Goal: Task Accomplishment & Management: Manage account settings

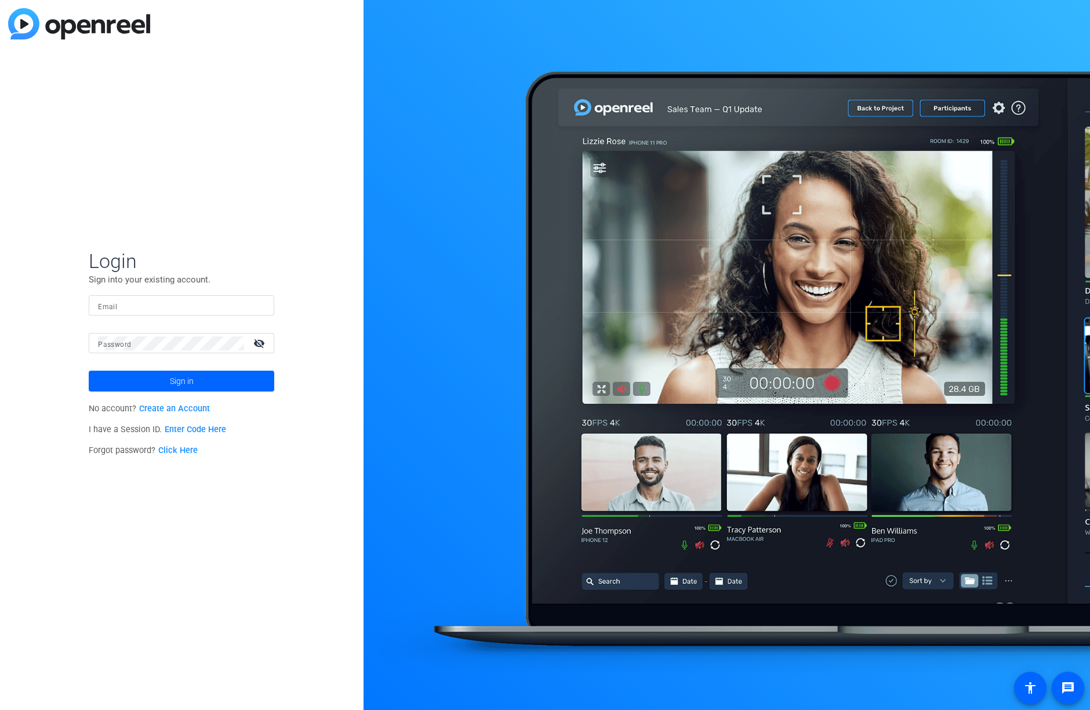
type input "[PERSON_NAME][EMAIL_ADDRESS][PERSON_NAME][DOMAIN_NAME]"
click at [183, 380] on span "Sign in" at bounding box center [182, 381] width 24 height 29
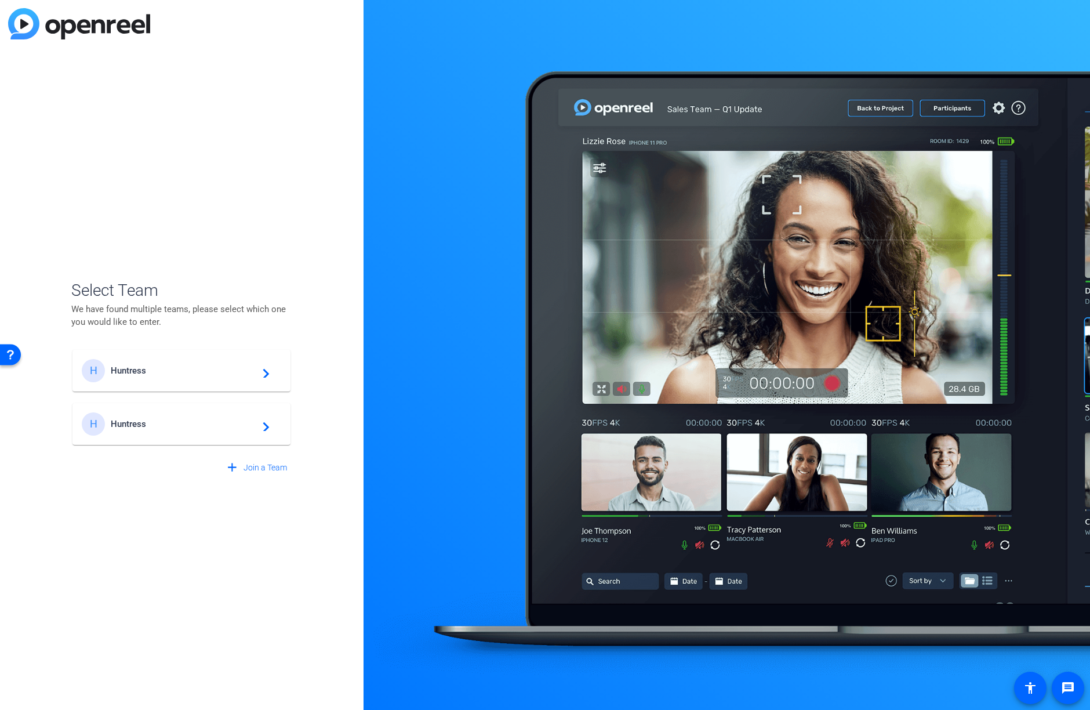
click at [140, 369] on span "Huntress" at bounding box center [183, 370] width 145 height 10
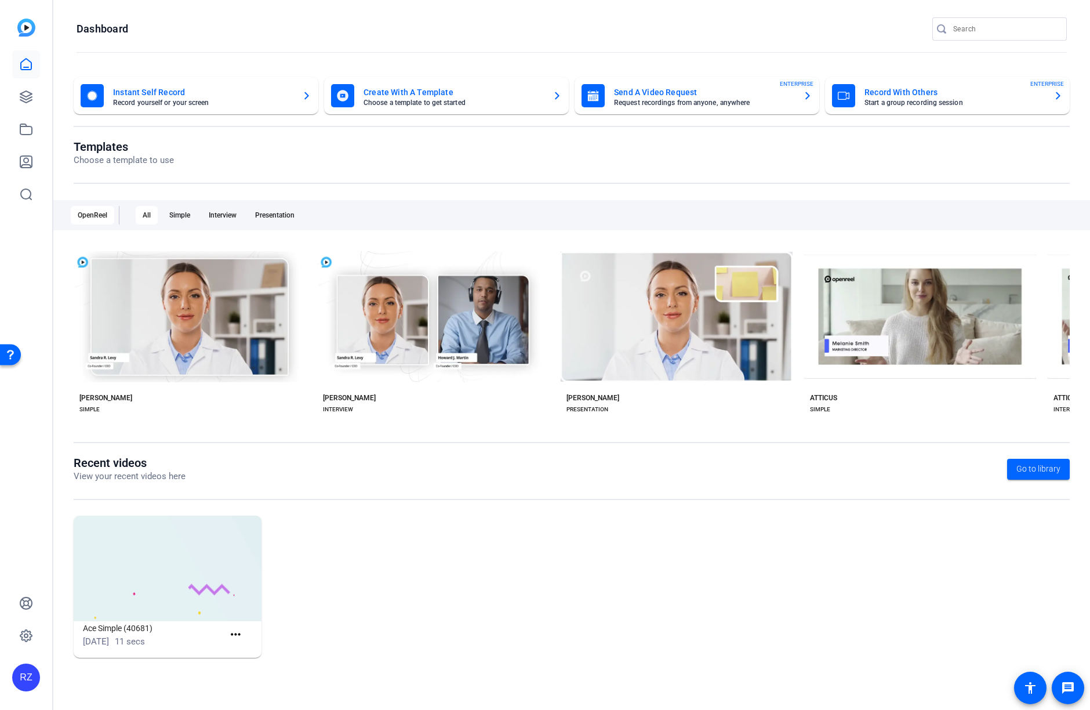
click at [30, 680] on div "RZ" at bounding box center [26, 678] width 28 height 28
click at [132, 669] on mat-icon "logout" at bounding box center [139, 668] width 14 height 14
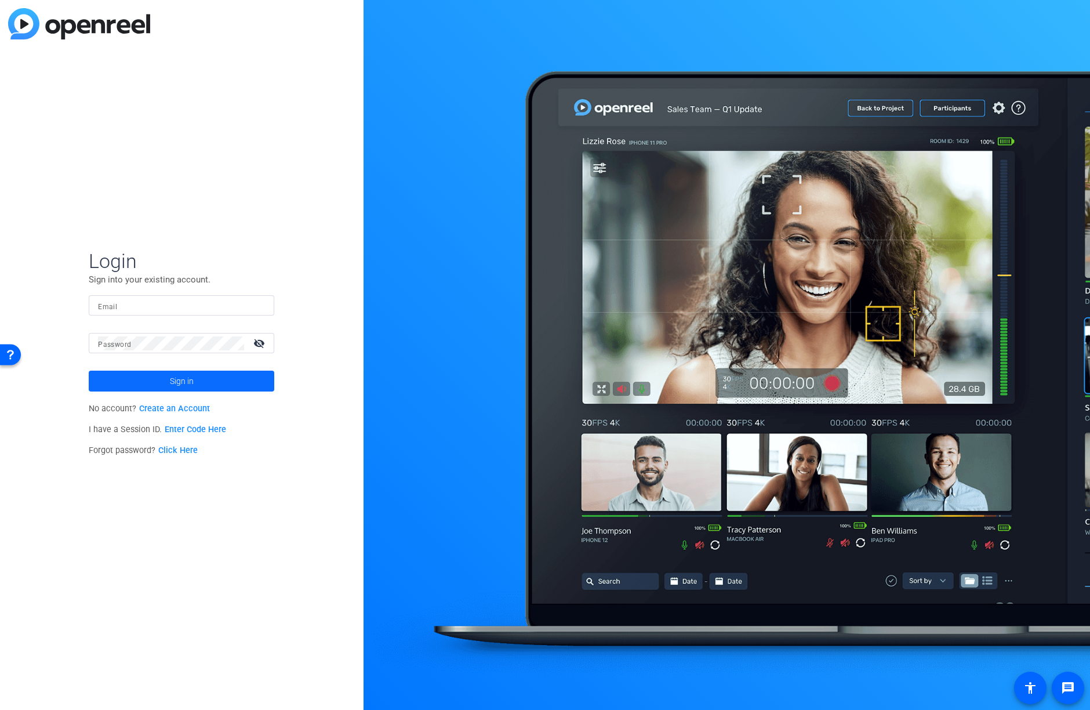
type input "[PERSON_NAME][EMAIL_ADDRESS][PERSON_NAME][DOMAIN_NAME]"
click at [186, 385] on span "Sign in" at bounding box center [182, 381] width 24 height 29
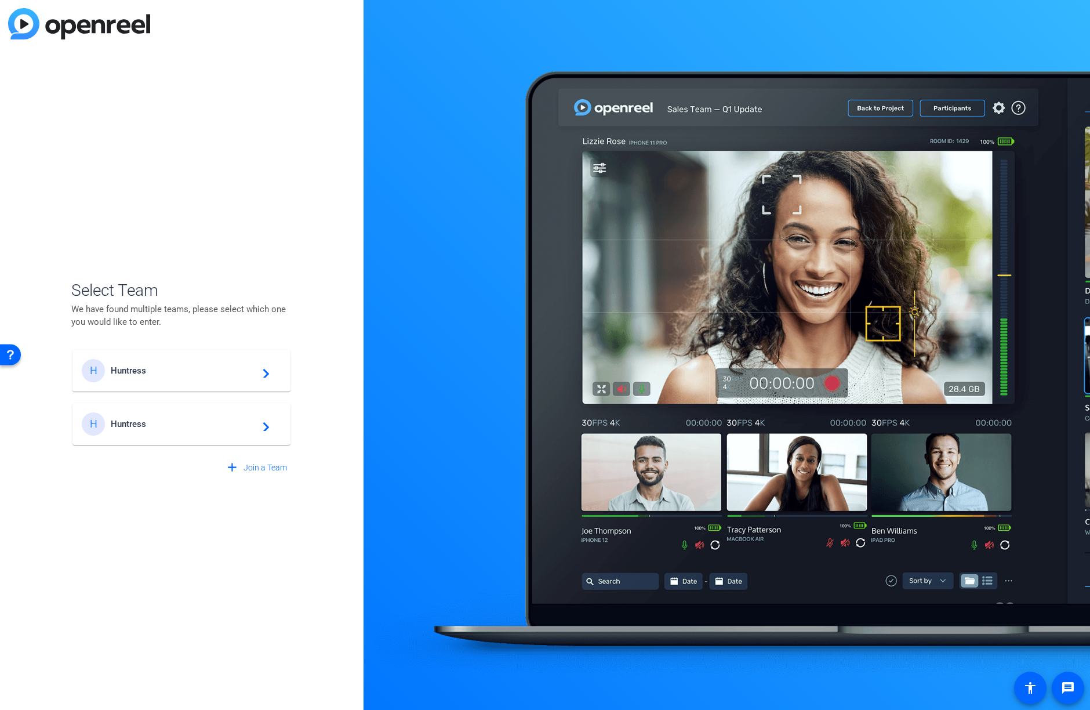
click at [161, 423] on span "Huntress" at bounding box center [183, 424] width 145 height 10
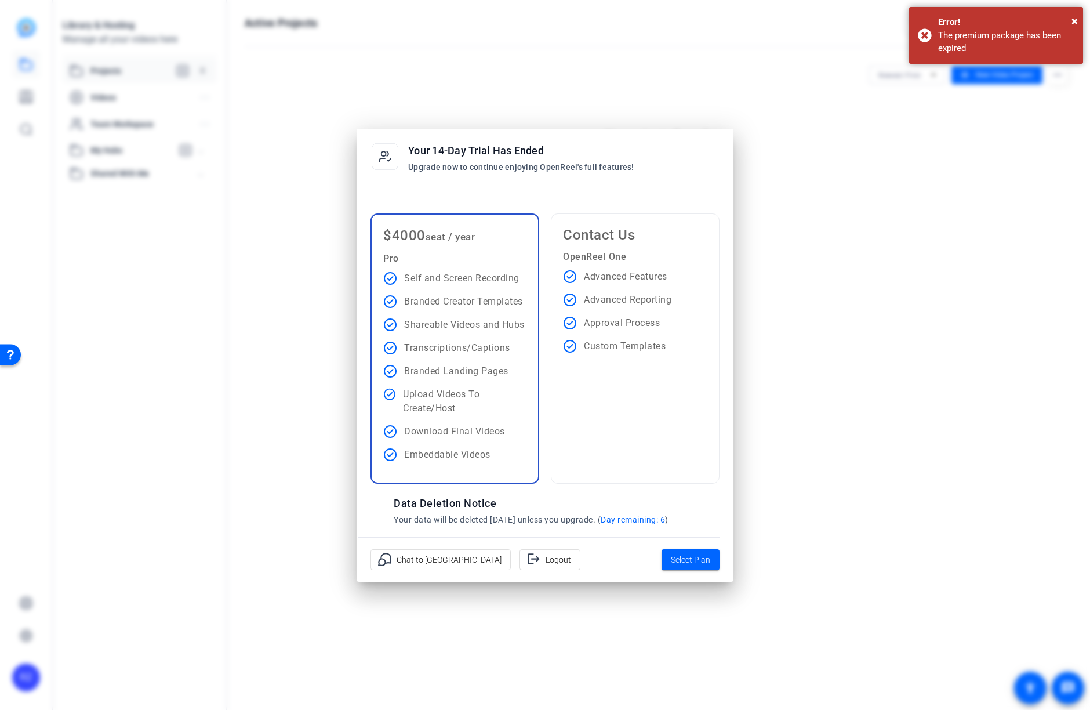
drag, startPoint x: 433, startPoint y: 86, endPoint x: 284, endPoint y: 85, distance: 149.7
click at [283, 85] on div at bounding box center [545, 355] width 1090 height 710
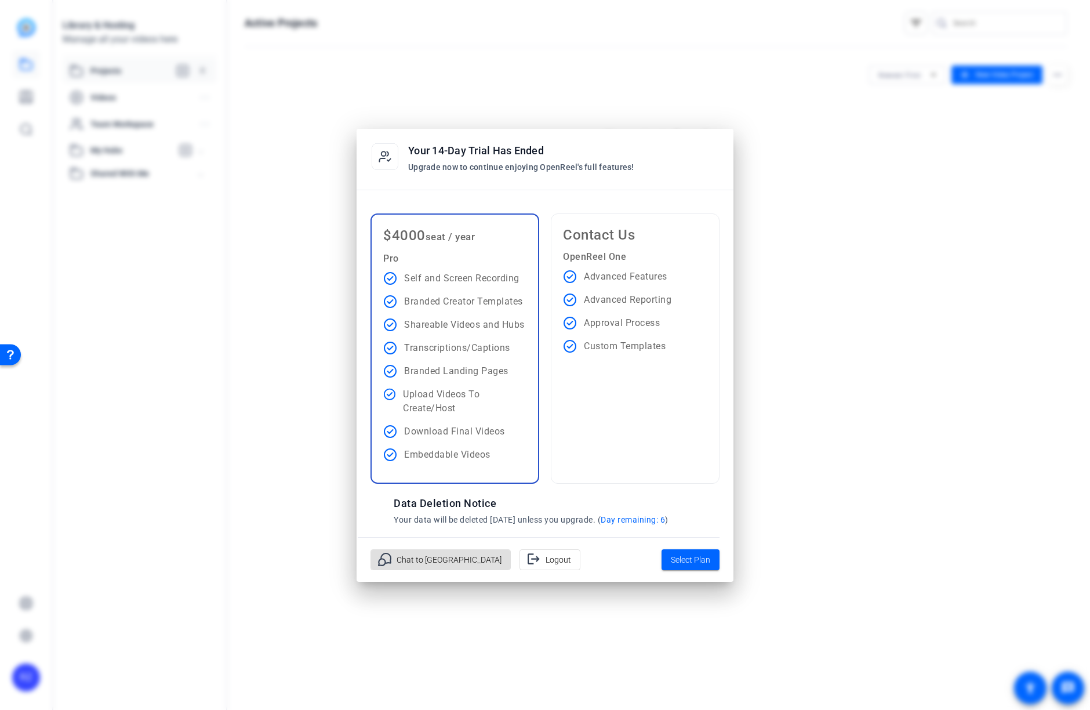
drag, startPoint x: 361, startPoint y: 104, endPoint x: 278, endPoint y: 85, distance: 84.6
click at [344, 97] on div at bounding box center [545, 355] width 1090 height 710
click at [616, 66] on div at bounding box center [545, 355] width 1090 height 710
